Goal: Transaction & Acquisition: Book appointment/travel/reservation

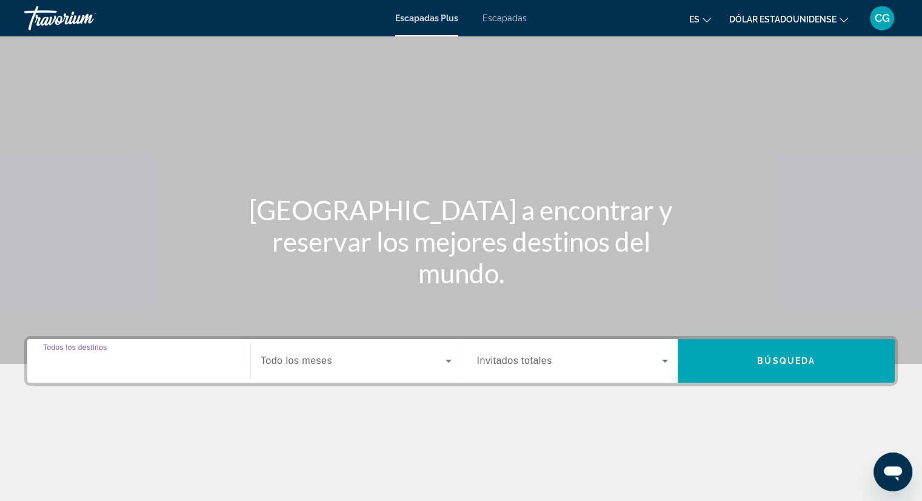
click at [162, 359] on input "Destino Todos los destinos" at bounding box center [138, 361] width 191 height 15
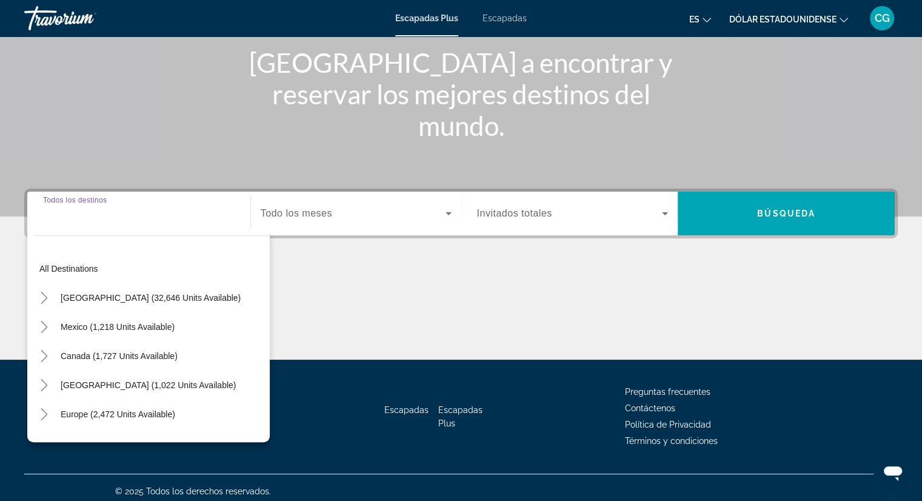
scroll to position [155, 0]
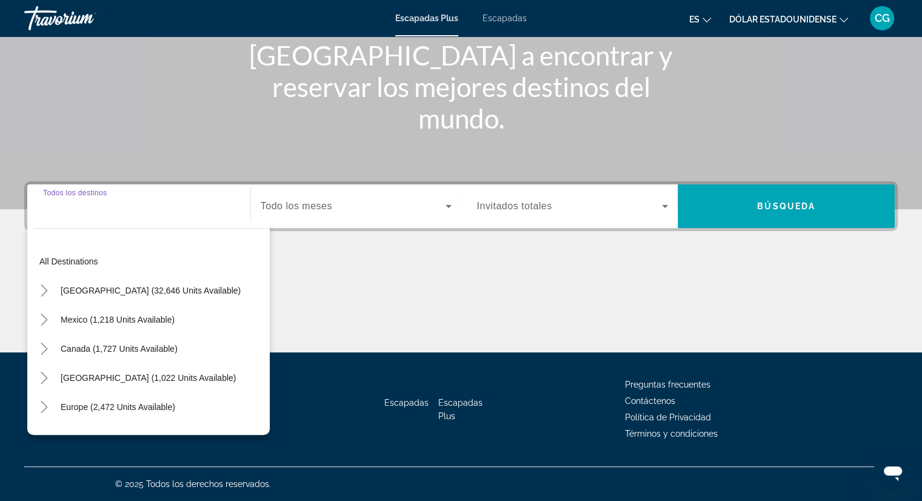
click at [144, 202] on input "Destino Todos los destinos" at bounding box center [138, 206] width 191 height 15
click at [235, 213] on div "Destino Todos los destinos" at bounding box center [138, 206] width 211 height 35
click at [141, 414] on span "Widget de búsqueda" at bounding box center [118, 406] width 127 height 29
type input "**********"
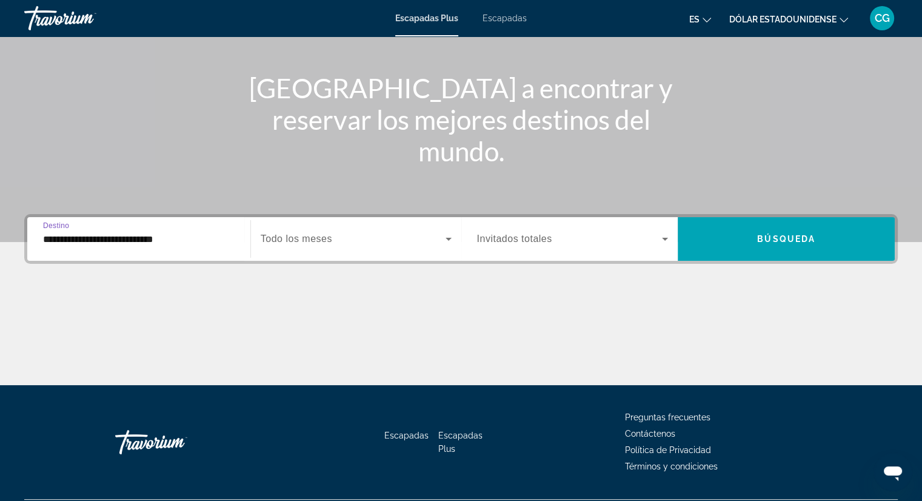
scroll to position [94, 0]
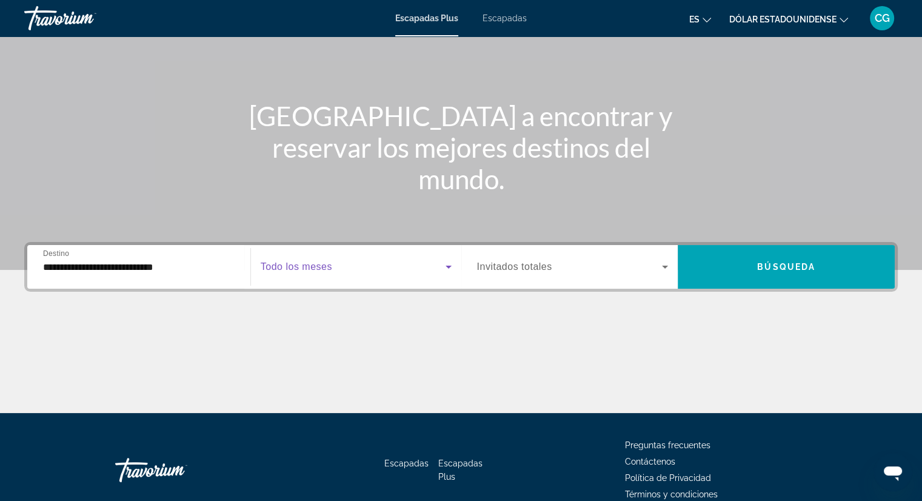
click at [446, 267] on icon "Widget de búsqueda" at bounding box center [448, 266] width 15 height 15
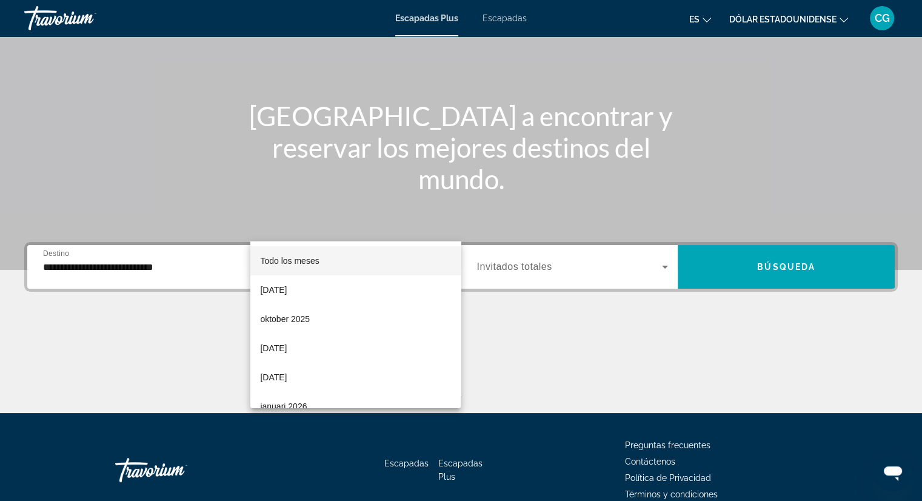
scroll to position [155, 0]
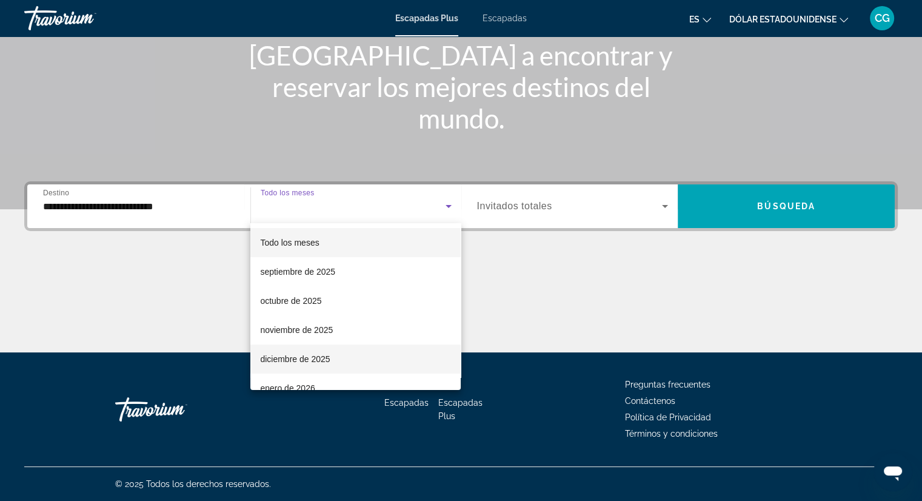
click at [326, 362] on font "diciembre de 2025" at bounding box center [295, 359] width 70 height 10
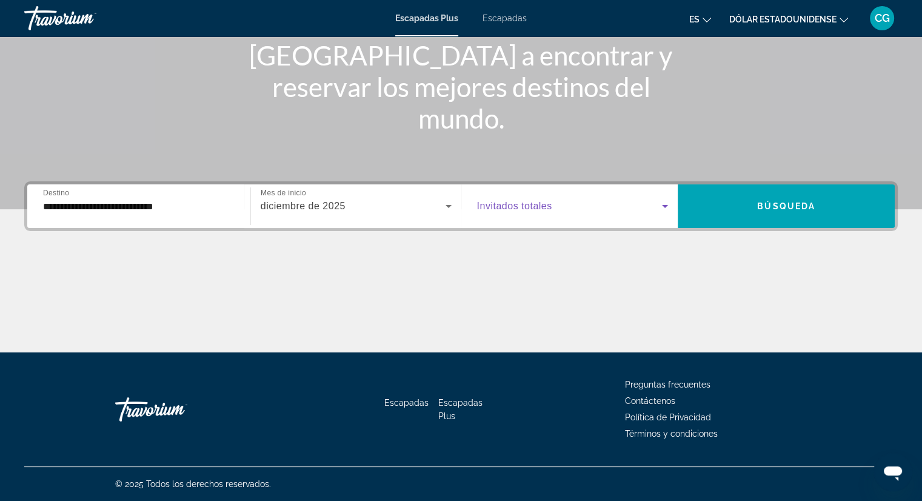
click at [664, 204] on icon "Widget de búsqueda" at bounding box center [664, 206] width 15 height 15
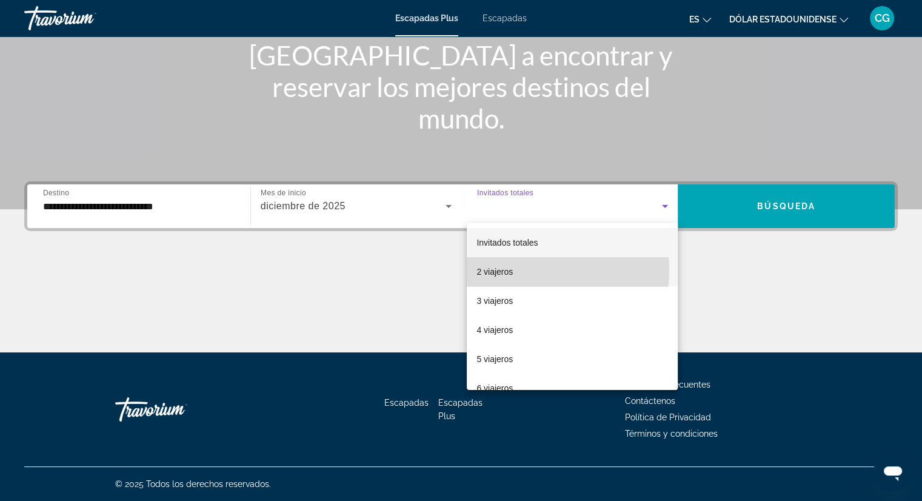
click at [518, 270] on mat-option "2 viajeros" at bounding box center [572, 271] width 211 height 29
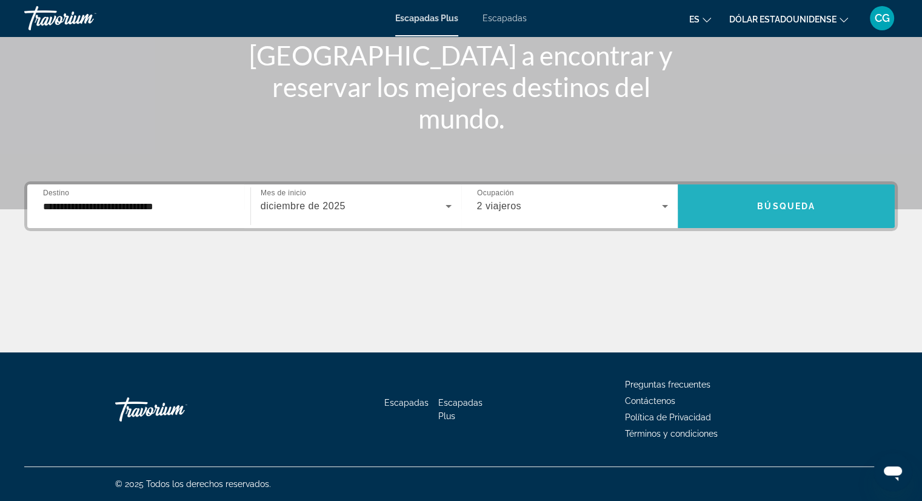
click at [818, 209] on span "Widget de búsqueda" at bounding box center [785, 205] width 217 height 29
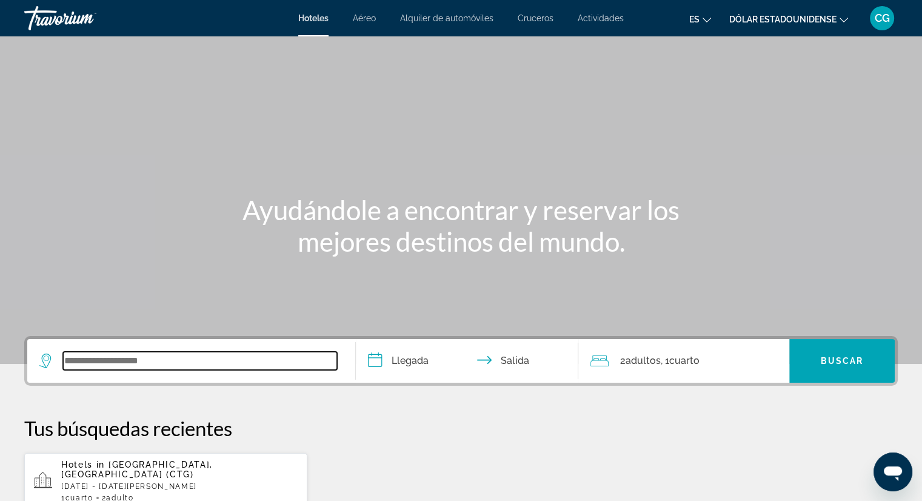
click at [151, 367] on input "Widget de búsqueda" at bounding box center [200, 360] width 274 height 18
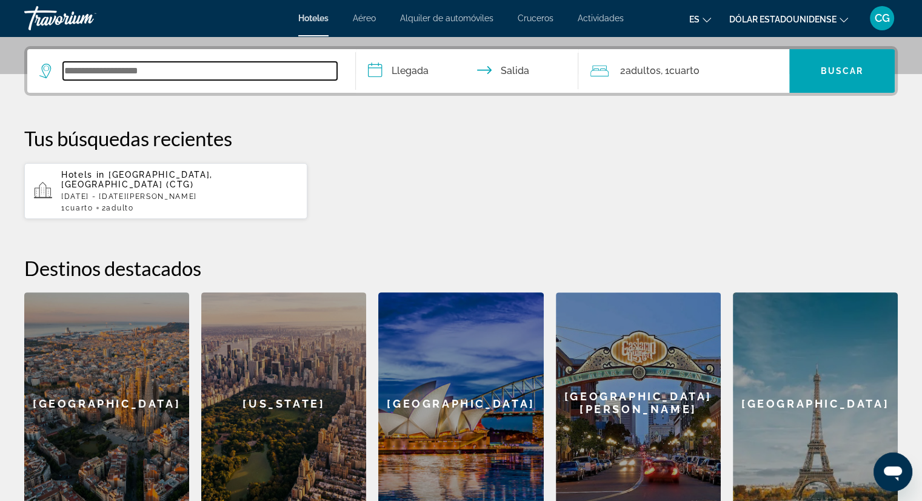
scroll to position [296, 0]
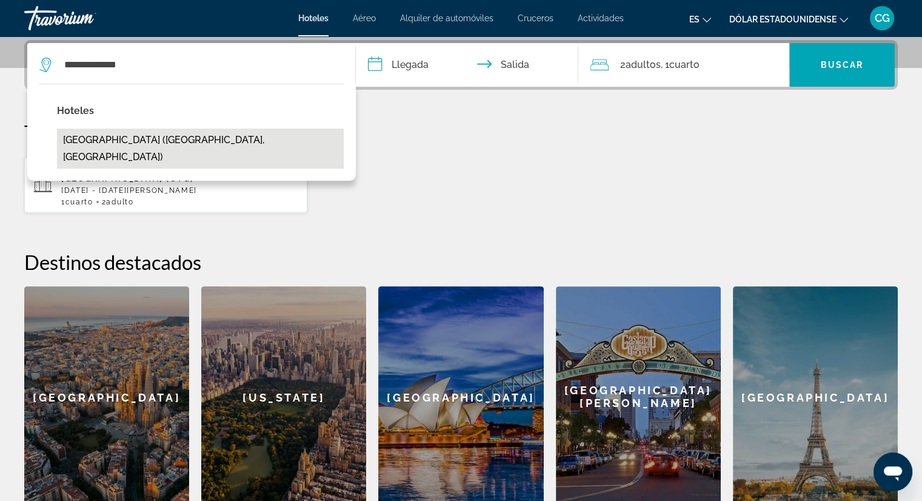
click at [102, 142] on button "Islas Canarias Apartment (Valencia, ES)" at bounding box center [200, 148] width 287 height 40
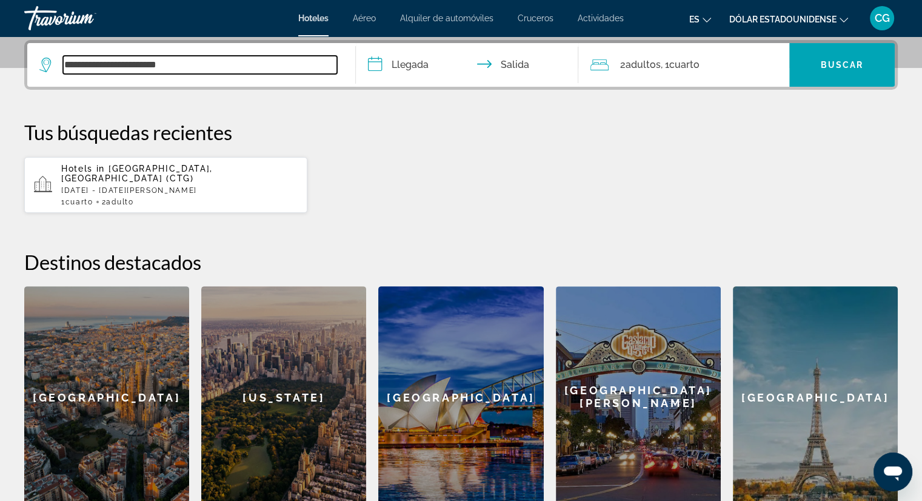
type input "**********"
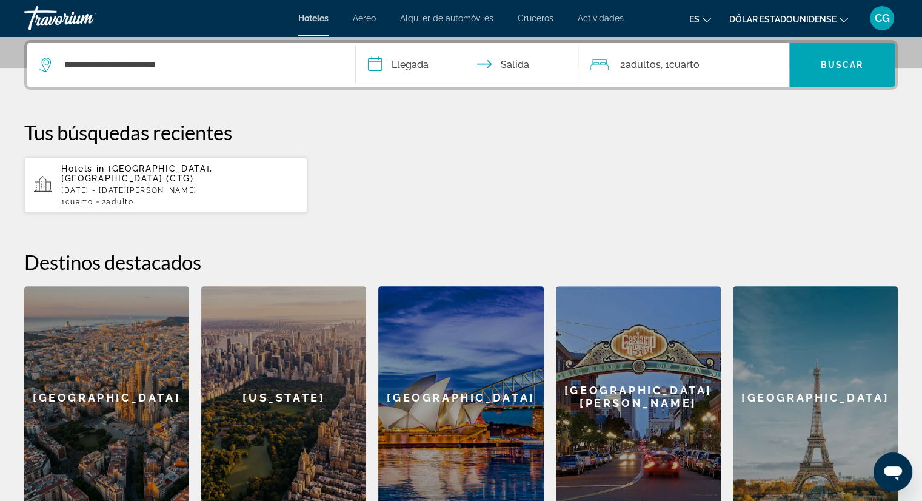
click at [376, 61] on input "**********" at bounding box center [470, 66] width 228 height 47
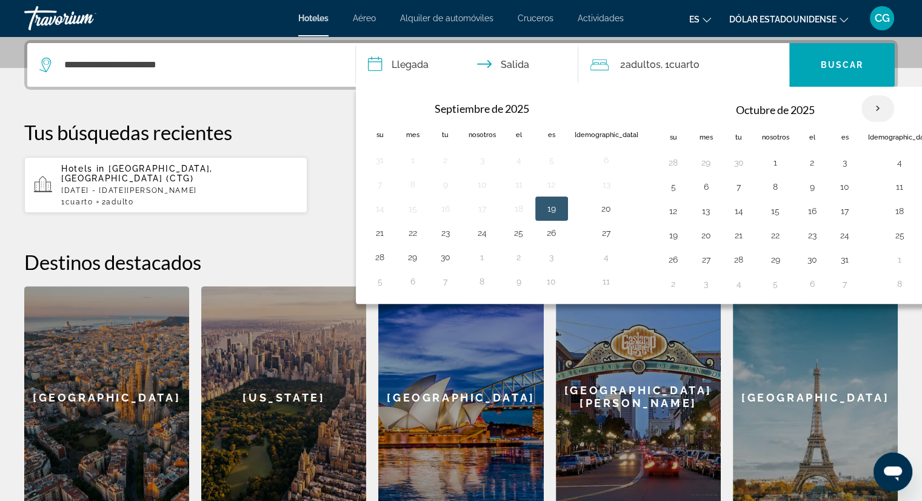
click at [861, 108] on th "Mes próximo" at bounding box center [877, 108] width 33 height 27
click at [861, 109] on th "Mes próximo" at bounding box center [877, 108] width 33 height 27
click at [861, 110] on th "Mes próximo" at bounding box center [877, 108] width 33 height 27
click at [381, 107] on th "Previous month" at bounding box center [380, 108] width 33 height 27
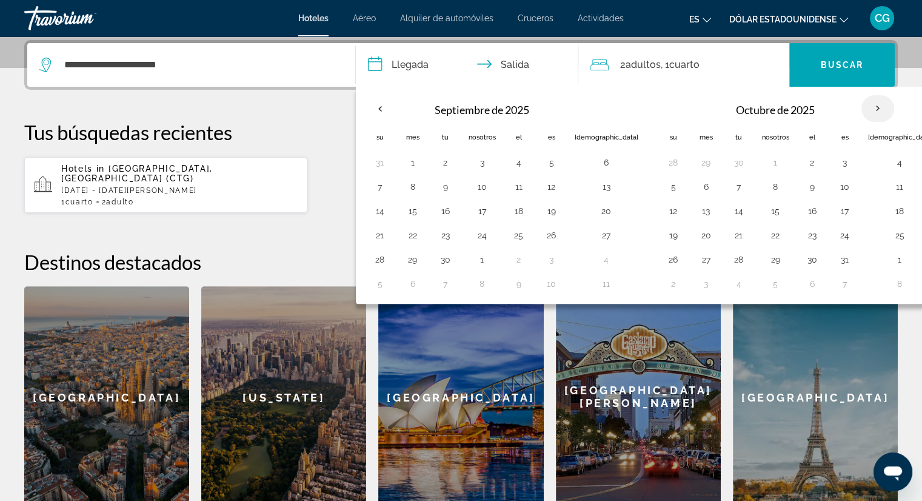
click at [861, 114] on th "Mes próximo" at bounding box center [877, 108] width 33 height 27
click at [762, 208] on button "15" at bounding box center [775, 210] width 27 height 17
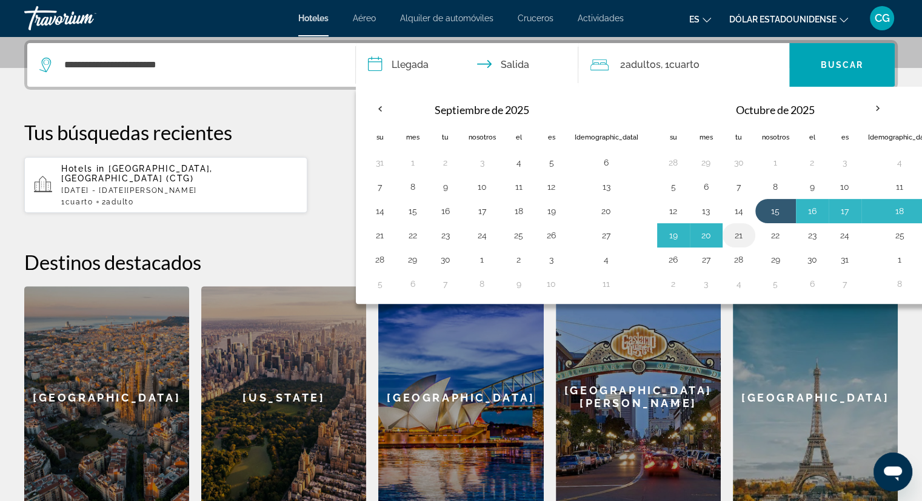
click at [729, 235] on button "21" at bounding box center [738, 235] width 19 height 17
type input "**********"
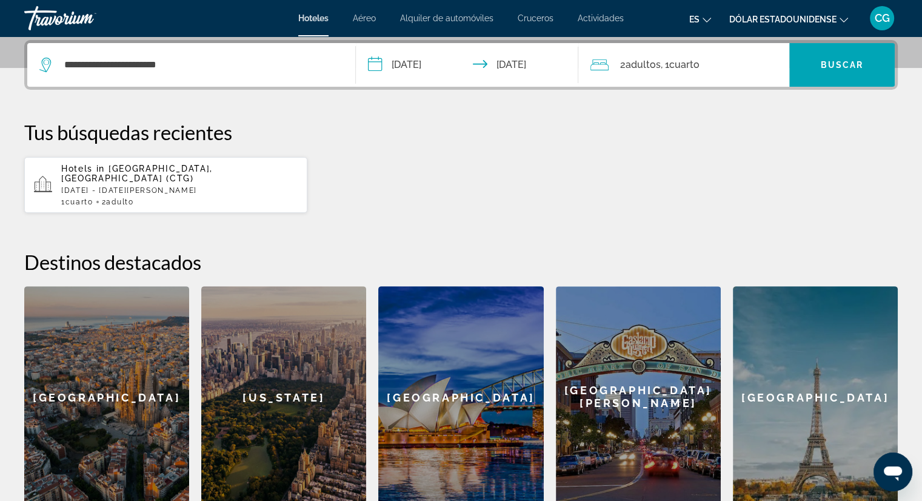
click at [375, 62] on input "**********" at bounding box center [470, 66] width 228 height 47
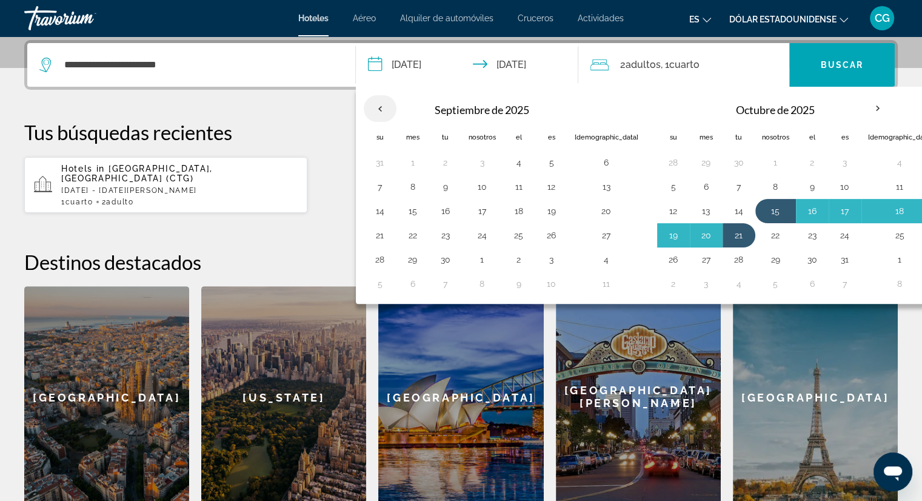
click at [384, 105] on th "Previous month" at bounding box center [380, 108] width 33 height 27
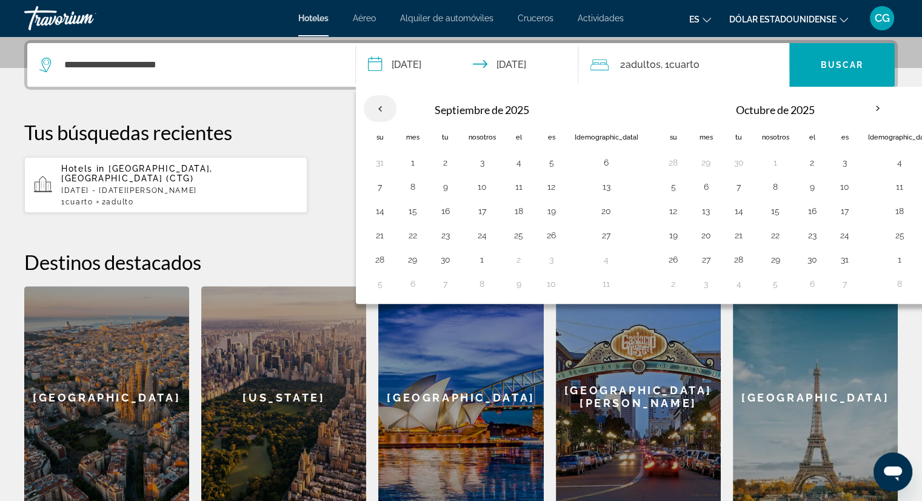
click at [381, 101] on th "Previous month" at bounding box center [380, 108] width 33 height 27
click at [865, 67] on span "Widget de búsqueda" at bounding box center [841, 64] width 105 height 29
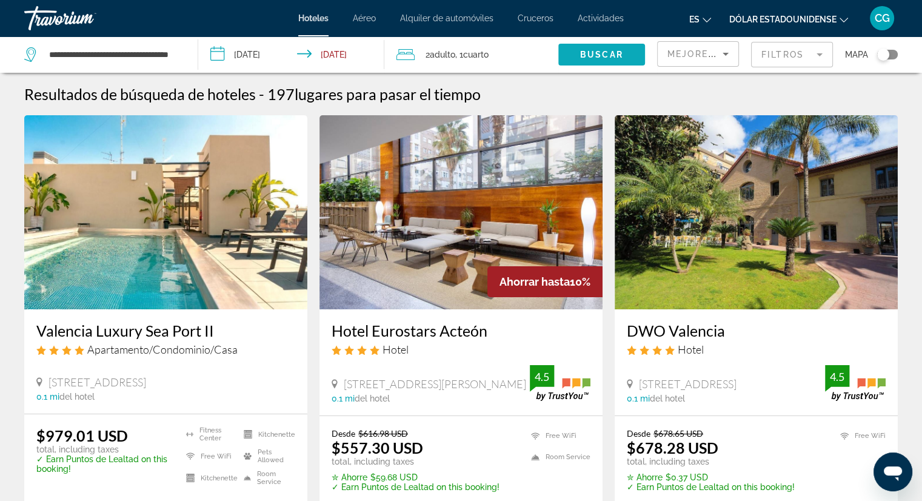
click at [609, 58] on span "Buscar" at bounding box center [601, 55] width 43 height 10
click at [725, 49] on icon "Sort by" at bounding box center [725, 54] width 15 height 15
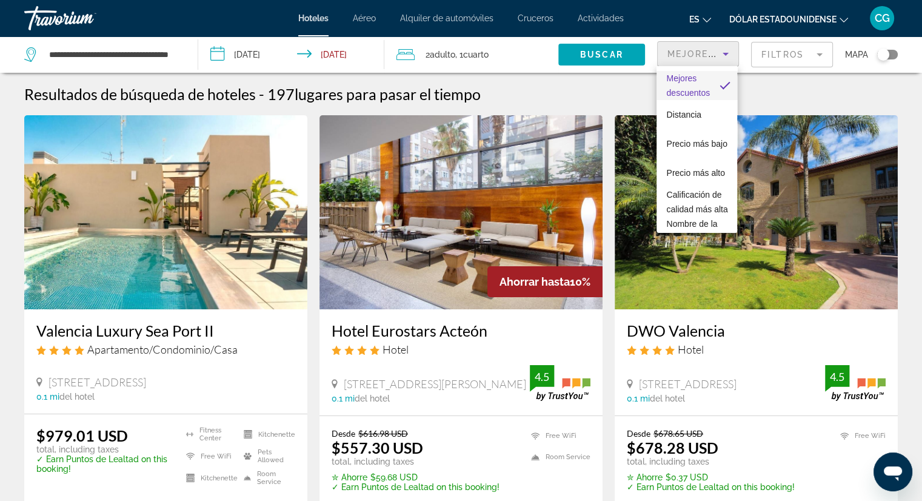
click at [725, 49] on div at bounding box center [461, 250] width 922 height 501
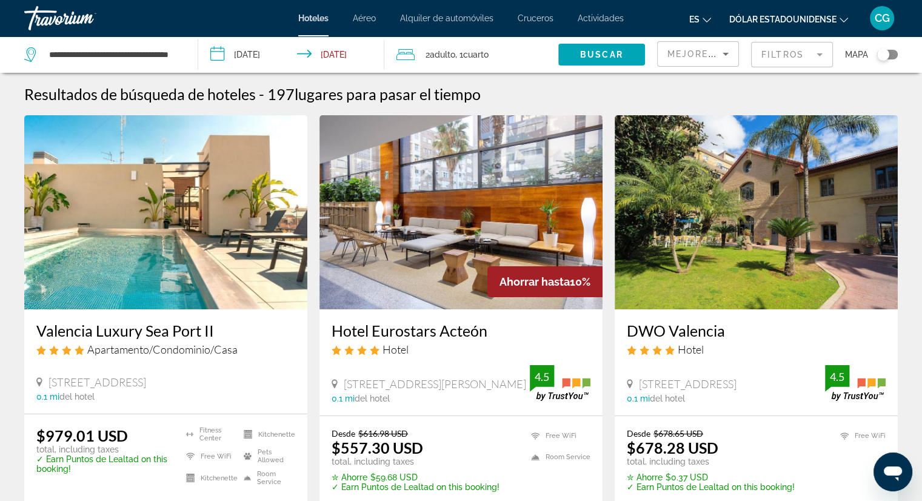
click at [28, 53] on icon "Search widget" at bounding box center [31, 54] width 15 height 15
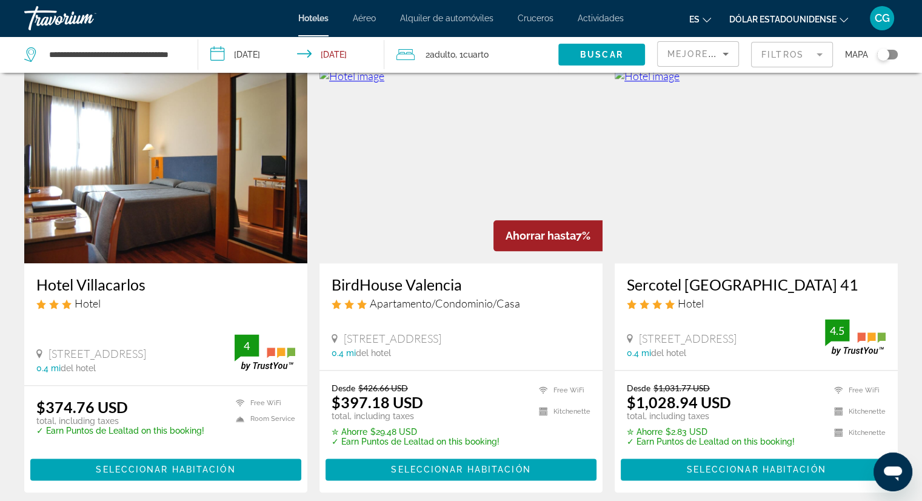
scroll to position [1454, 0]
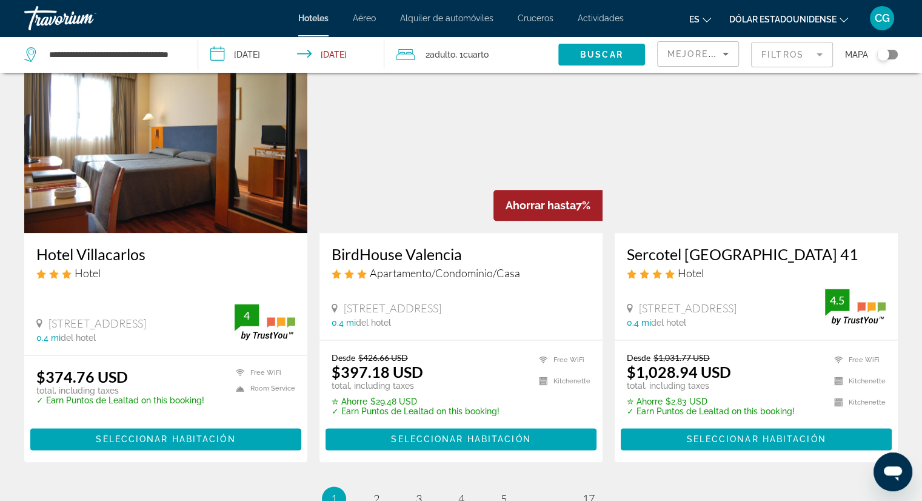
click at [221, 248] on div "Hotel Villacarlos Hotel" at bounding box center [165, 267] width 259 height 44
click at [154, 161] on img "Contenido principal" at bounding box center [165, 136] width 283 height 194
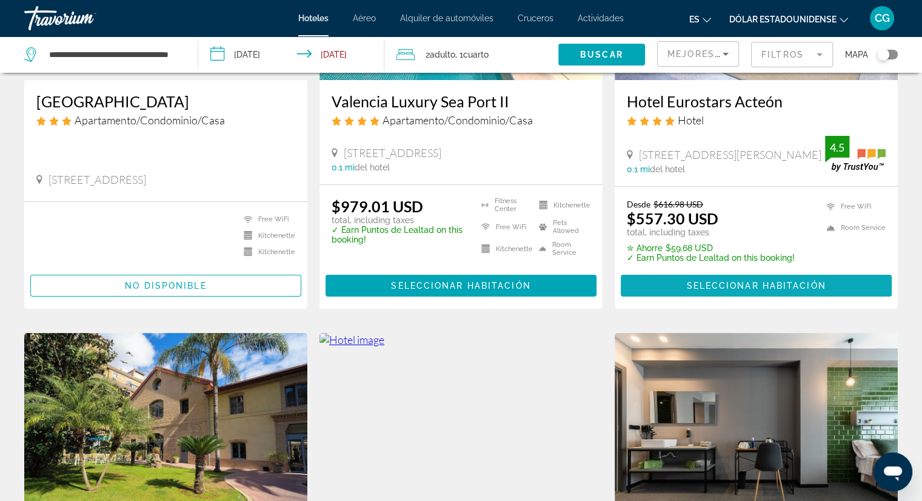
scroll to position [242, 0]
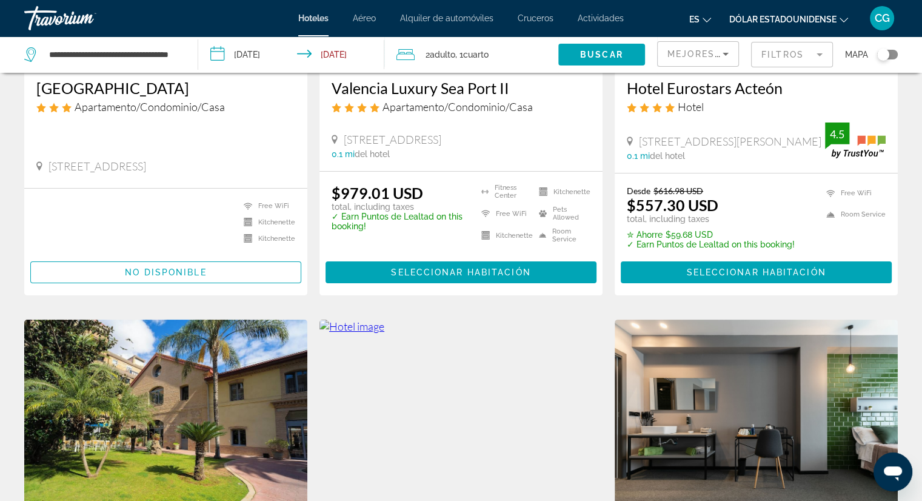
click at [755, 198] on div "Desde $616.98 USD $557.30 USD total, including taxes" at bounding box center [711, 204] width 168 height 38
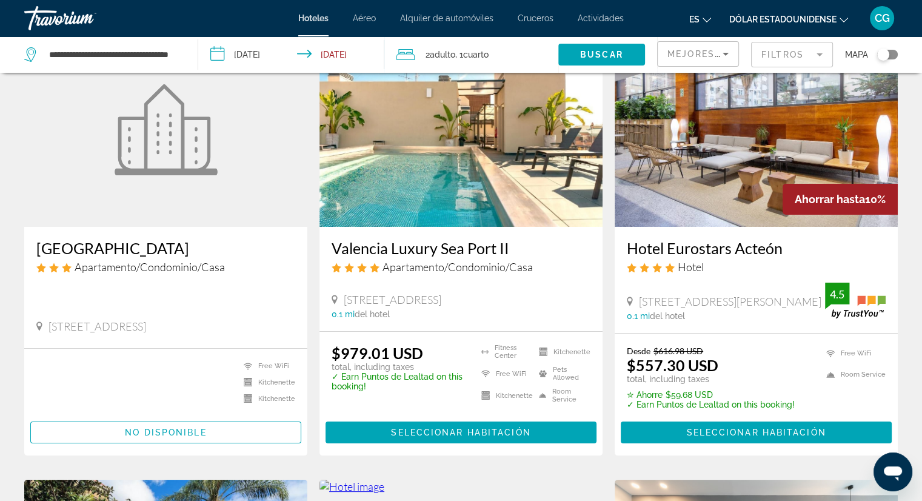
scroll to position [61, 0]
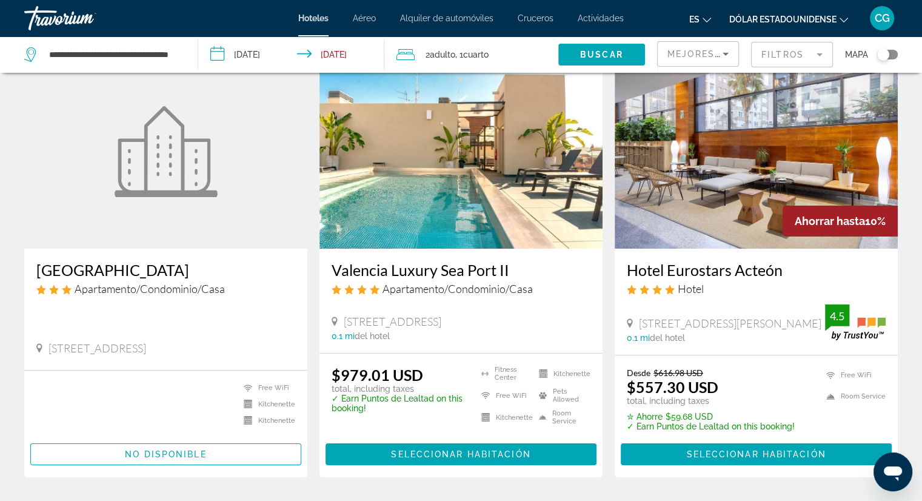
click at [725, 147] on img "Contenido principal" at bounding box center [755, 152] width 283 height 194
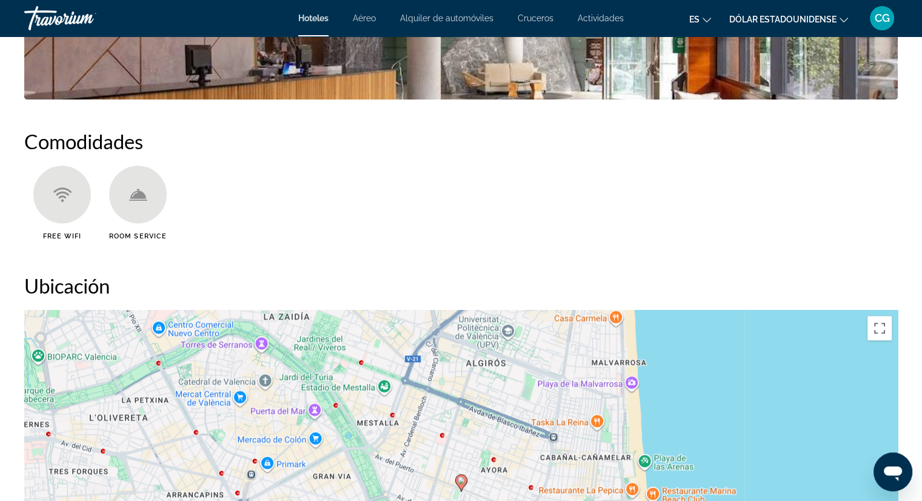
scroll to position [1091, 0]
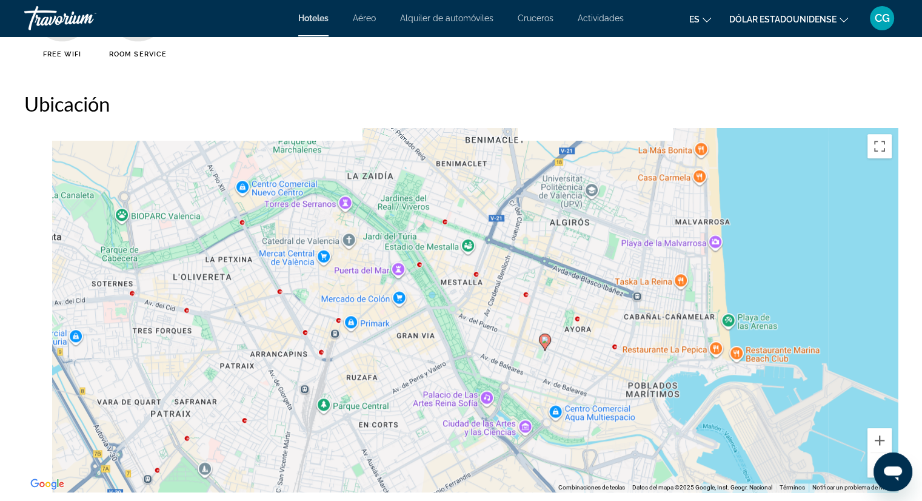
drag, startPoint x: 680, startPoint y: 425, endPoint x: 785, endPoint y: 462, distance: 111.4
click at [800, 470] on div "Para activar la función de arrastre con el teclado, pulsa Alt + Intro. Cuando h…" at bounding box center [460, 310] width 873 height 364
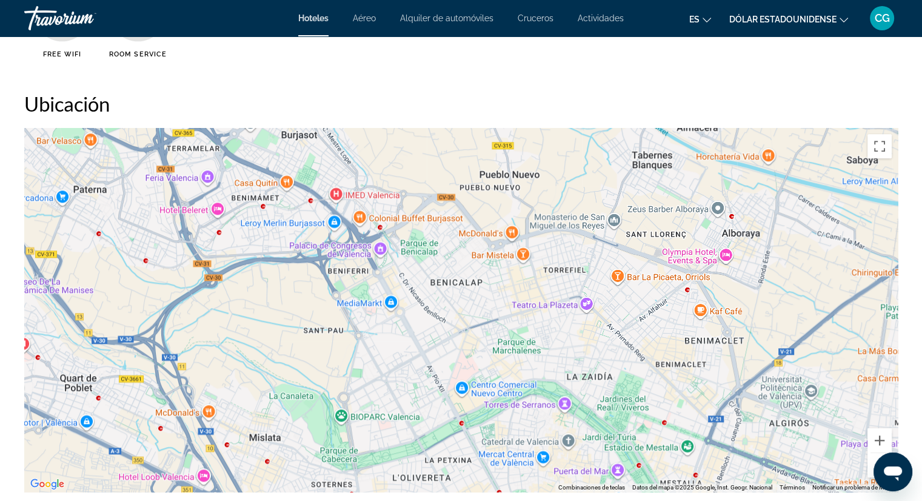
drag, startPoint x: 208, startPoint y: 228, endPoint x: 191, endPoint y: 217, distance: 20.0
click at [370, 408] on div "Para activar la función de arrastre con el teclado, pulsa Alt + Intro. Cuando h…" at bounding box center [460, 310] width 873 height 364
